Goal: Navigation & Orientation: Understand site structure

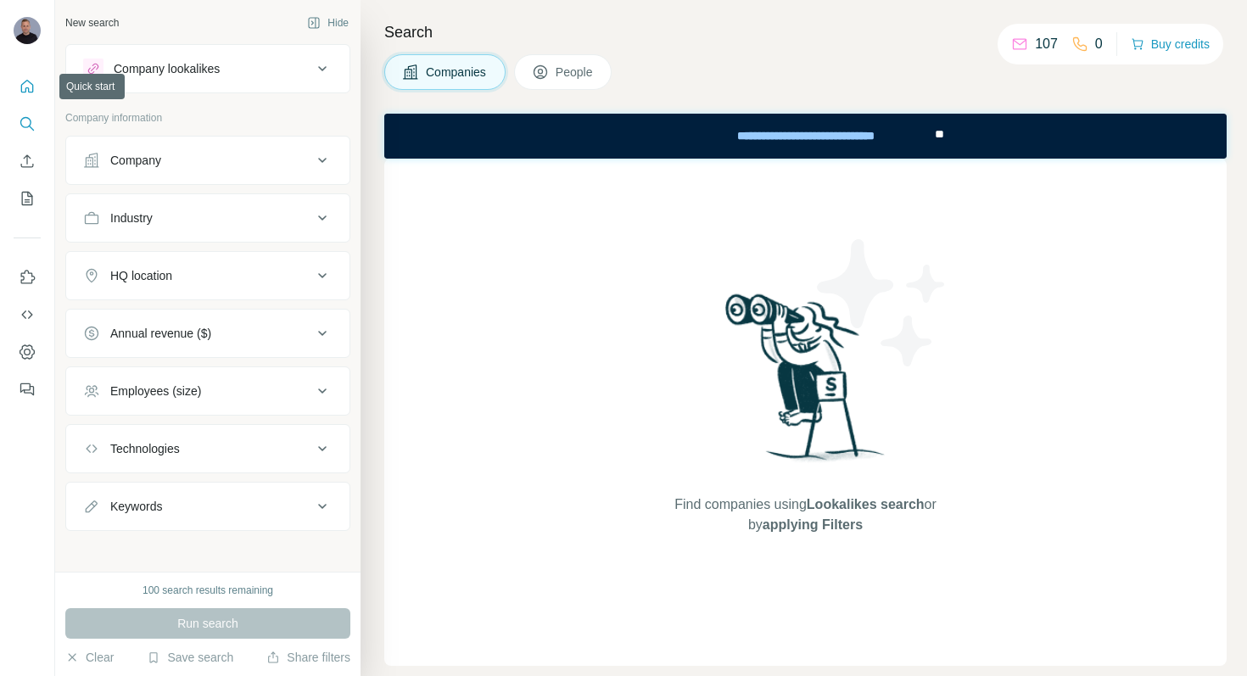
click at [31, 86] on icon "Quick start" at bounding box center [27, 86] width 17 height 17
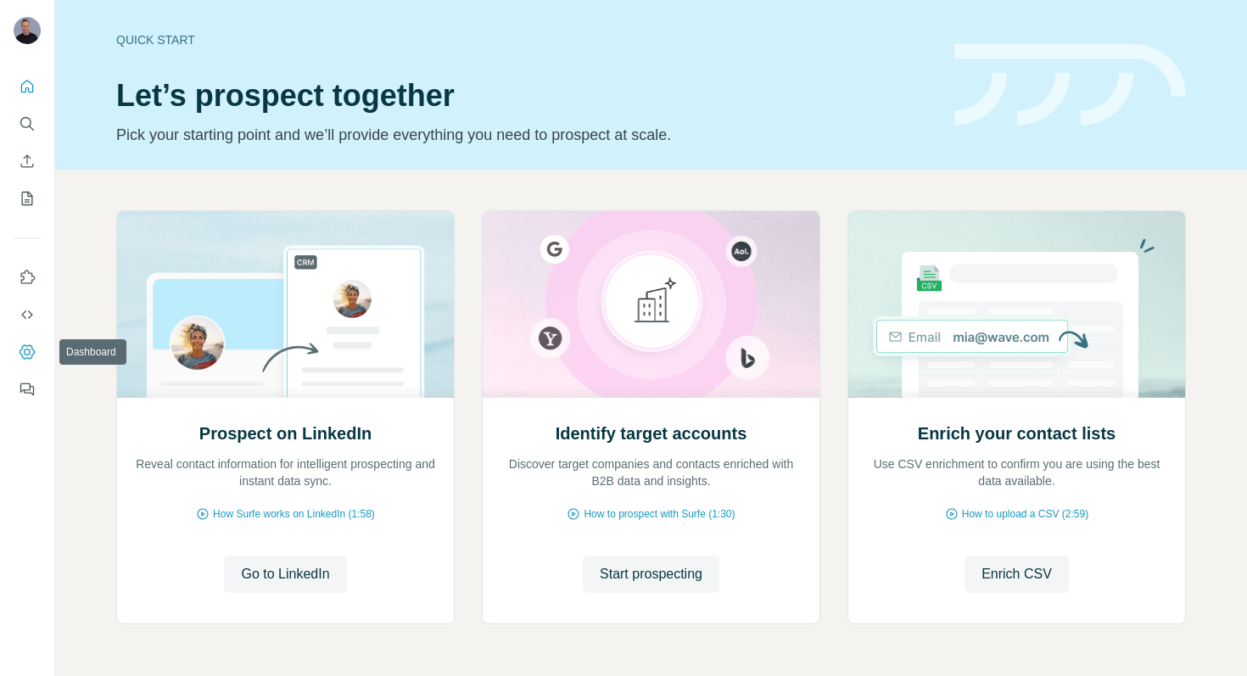
click at [28, 361] on button "Dashboard" at bounding box center [27, 352] width 27 height 31
